Goal: Navigation & Orientation: Find specific page/section

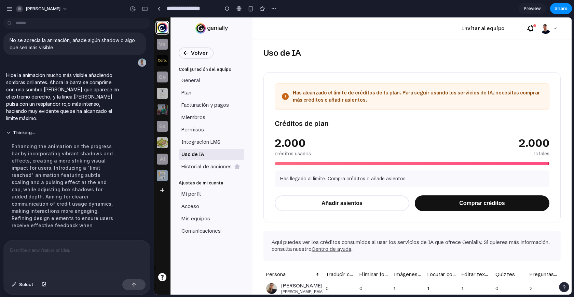
click at [270, 39] on div "Uso de IA Has alcanzado el límite de créditos de tu plan. Para seguir usando lo…" at bounding box center [412, 166] width 319 height 255
click at [158, 11] on link at bounding box center [159, 8] width 10 height 10
